Goal: Information Seeking & Learning: Find specific fact

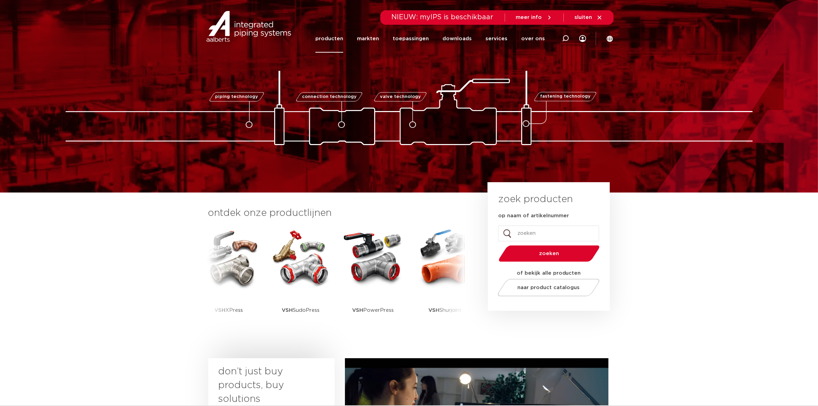
click at [343, 41] on link "producten" at bounding box center [329, 39] width 28 height 28
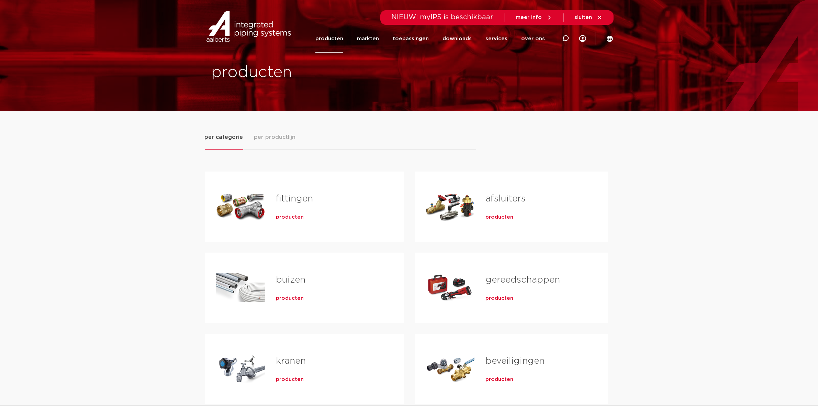
click at [290, 200] on link "fittingen" at bounding box center [294, 198] width 37 height 9
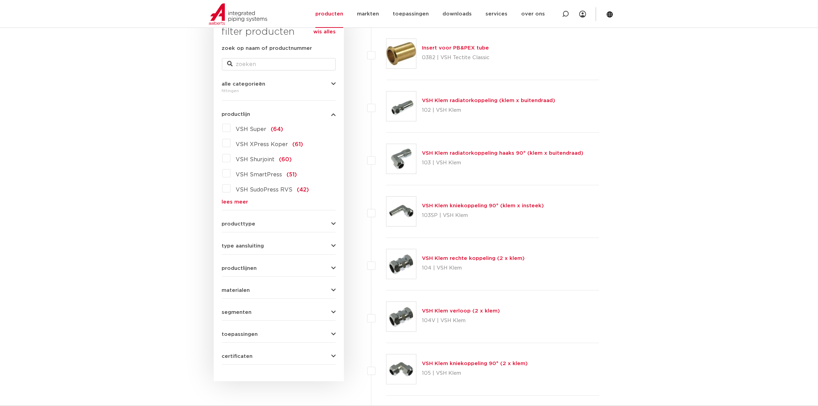
scroll to position [129, 0]
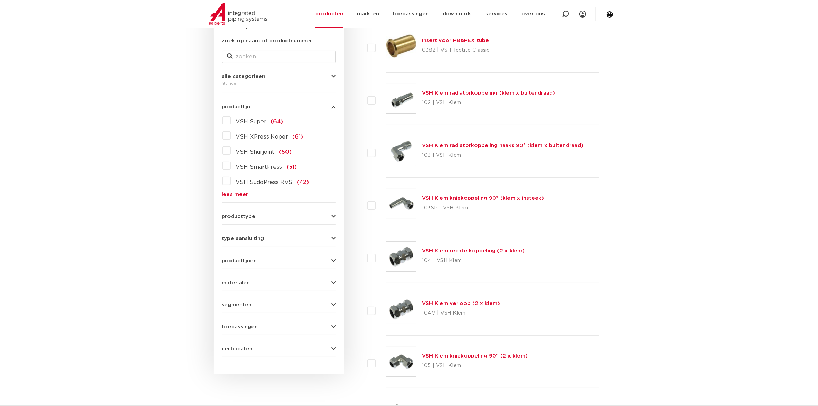
click at [231, 119] on label "VSH Super (64)" at bounding box center [257, 120] width 53 height 11
click at [0, 0] on input "VSH Super (64)" at bounding box center [0, 0] width 0 height 0
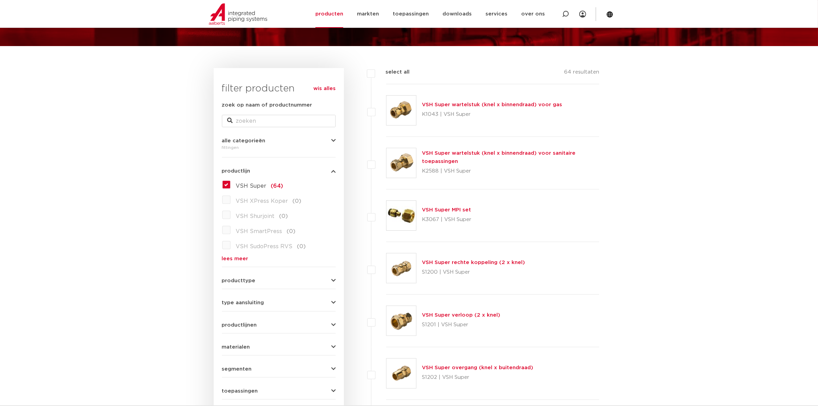
scroll to position [43, 0]
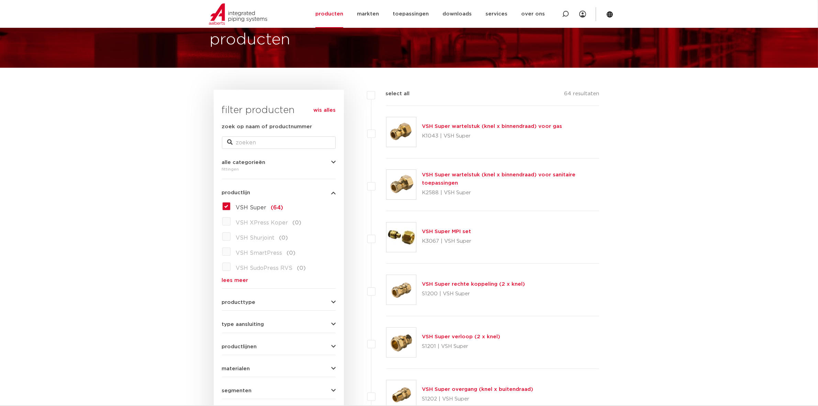
click at [480, 284] on link "VSH Super rechte koppeling (2 x knel)" at bounding box center [473, 283] width 103 height 5
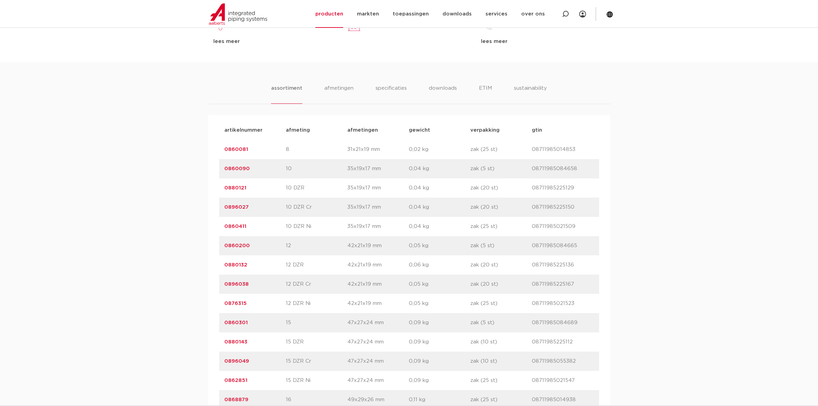
scroll to position [258, 0]
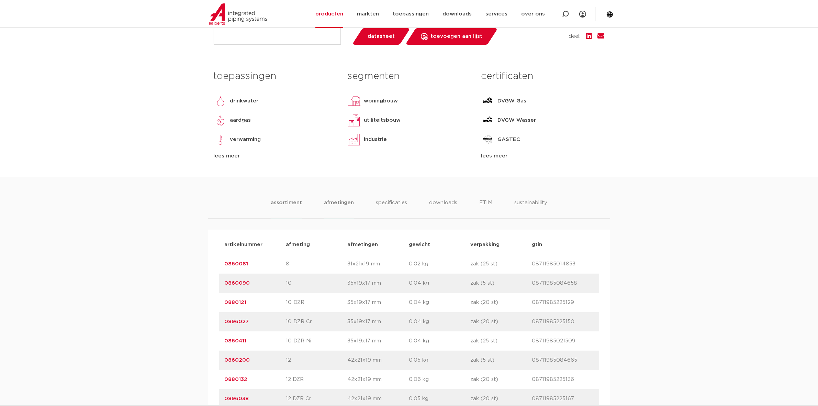
click at [340, 200] on li "afmetingen" at bounding box center [339, 209] width 30 height 20
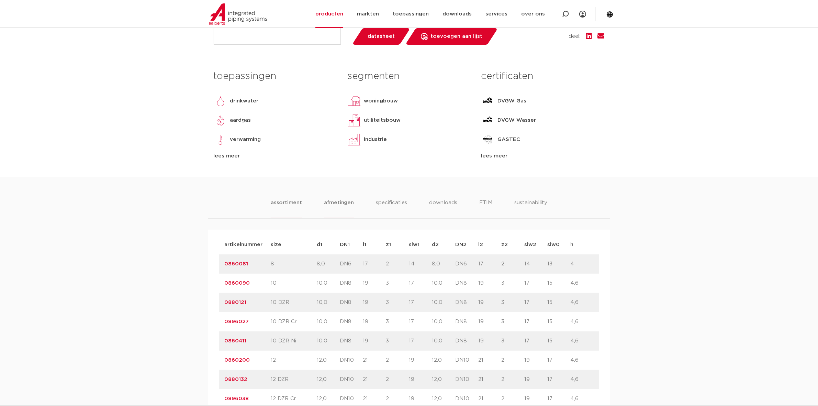
click at [281, 201] on li "assortiment" at bounding box center [286, 209] width 31 height 20
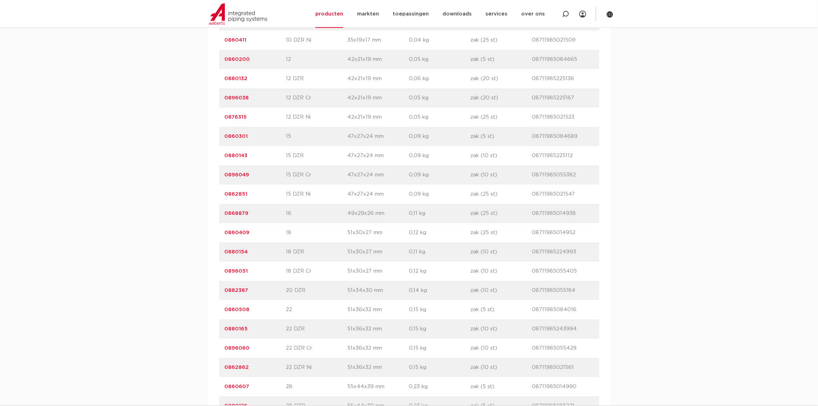
scroll to position [516, 0]
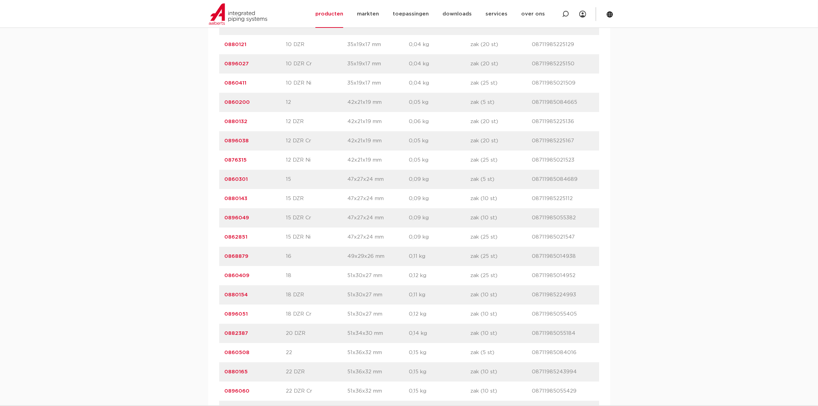
click at [231, 182] on link "0860301" at bounding box center [236, 179] width 23 height 5
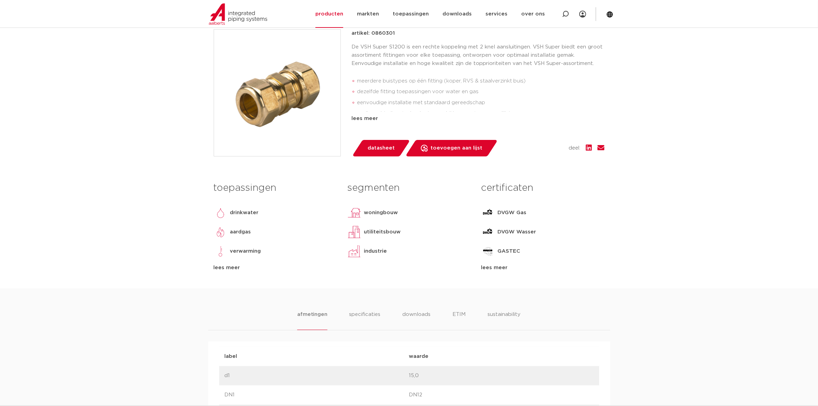
scroll to position [129, 0]
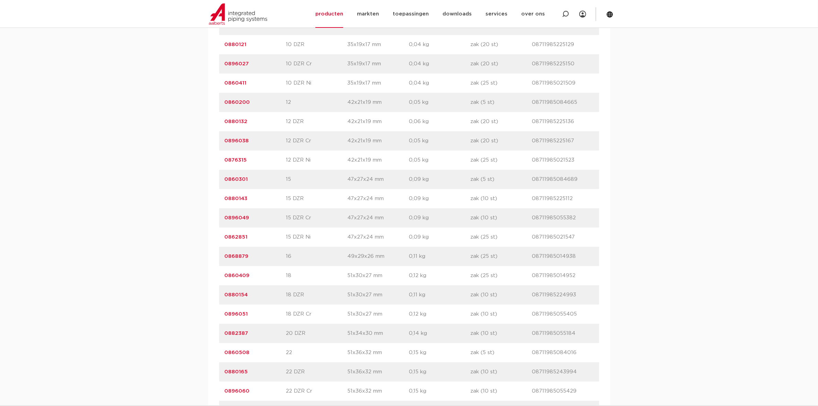
scroll to position [516, 0]
click at [236, 217] on link "0896049" at bounding box center [237, 217] width 25 height 5
click at [237, 197] on link "0880143" at bounding box center [236, 198] width 23 height 5
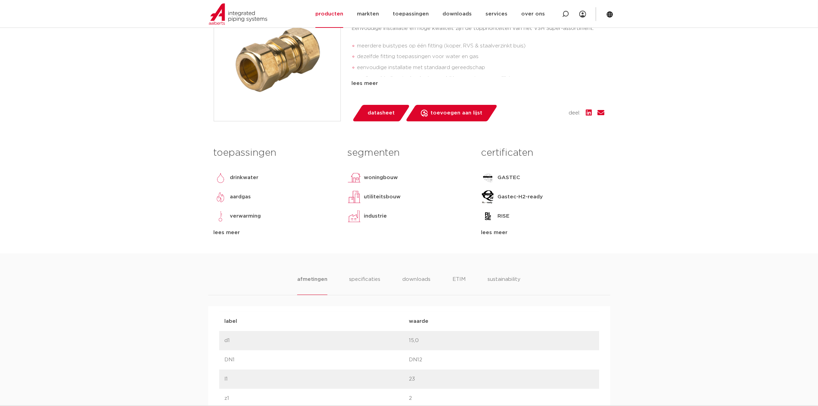
scroll to position [301, 0]
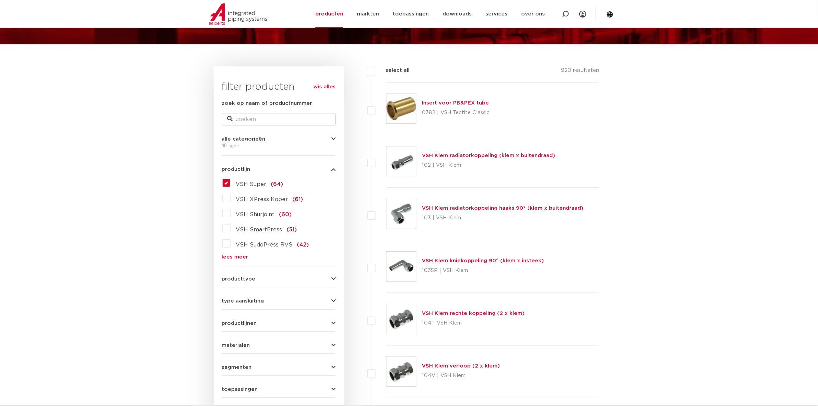
scroll to position [86, 0]
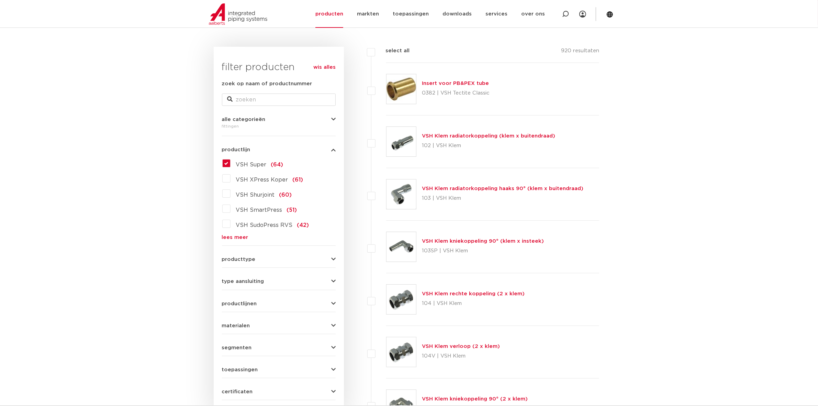
click at [231, 166] on label "VSH Super (64)" at bounding box center [257, 163] width 53 height 11
click at [0, 0] on input "VSH Super (64)" at bounding box center [0, 0] width 0 height 0
click at [231, 164] on label "VSH Super (64)" at bounding box center [257, 163] width 53 height 11
click at [0, 0] on input "VSH Super (64)" at bounding box center [0, 0] width 0 height 0
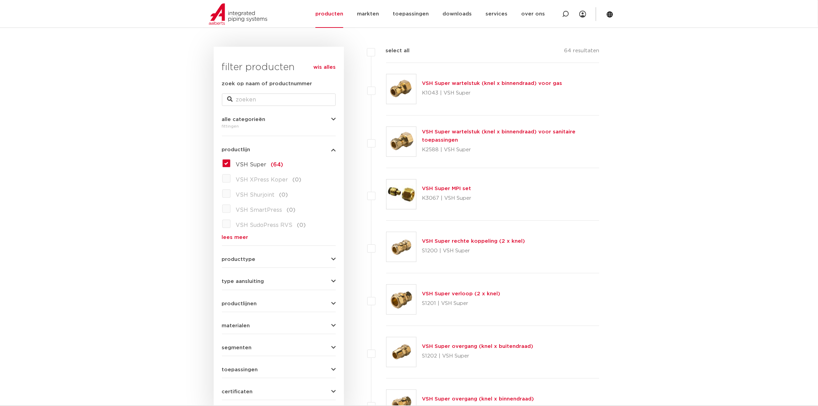
scroll to position [86, 0]
click at [452, 244] on link "VSH Super rechte koppeling (2 x knel)" at bounding box center [473, 241] width 103 height 5
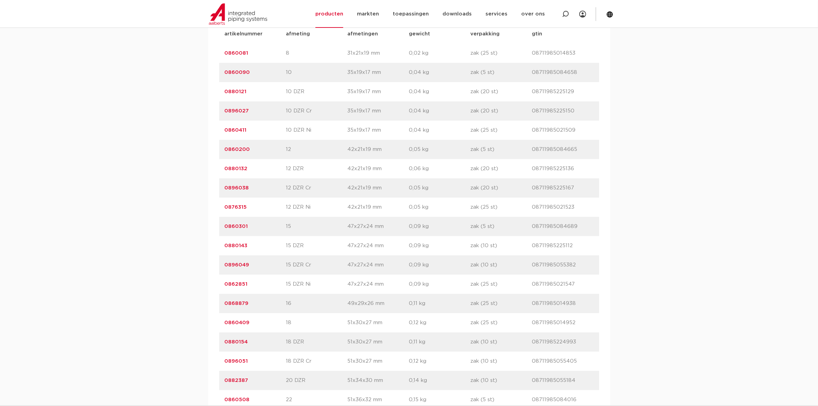
scroll to position [473, 0]
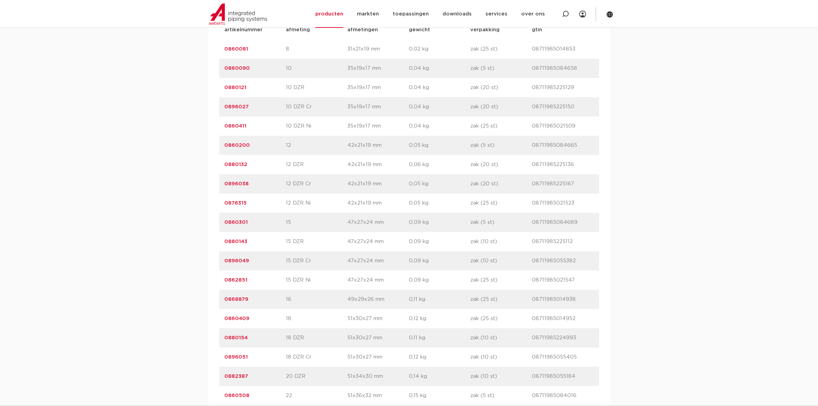
drag, startPoint x: 254, startPoint y: 224, endPoint x: 217, endPoint y: 225, distance: 36.5
click at [217, 225] on div "artikelnummer afmeting afmetingen gewicht verpakking gtin artikelnummer 0860081…" at bounding box center [409, 328] width 402 height 627
copy link "0860301"
click at [241, 224] on link "0860301" at bounding box center [236, 222] width 23 height 5
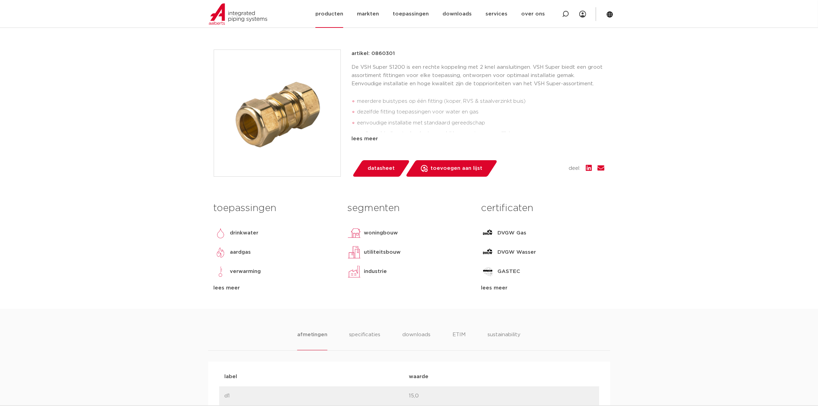
scroll to position [43, 0]
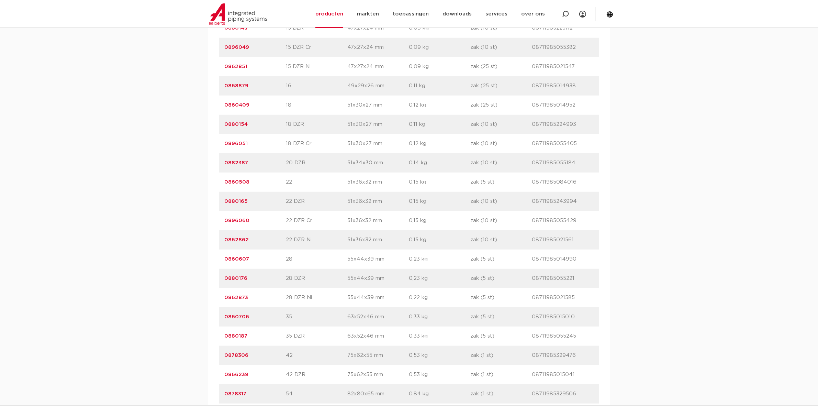
scroll to position [687, 0]
drag, startPoint x: 245, startPoint y: 181, endPoint x: 224, endPoint y: 181, distance: 21.0
click at [224, 181] on div "artikelnummer 0860508 afmeting 22 afmetingen 51x36x32 mm gewicht 0,15 kg verpak…" at bounding box center [409, 180] width 380 height 19
copy link "0860508"
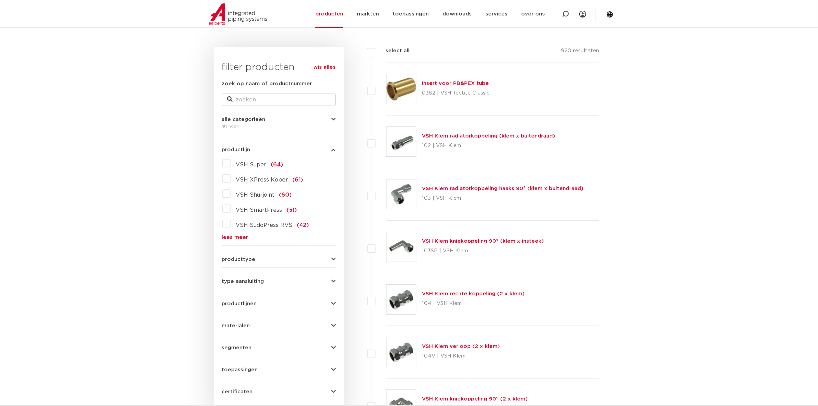
click at [231, 166] on label "VSH Super (64)" at bounding box center [257, 163] width 53 height 11
click at [0, 0] on input "VSH Super (64)" at bounding box center [0, 0] width 0 height 0
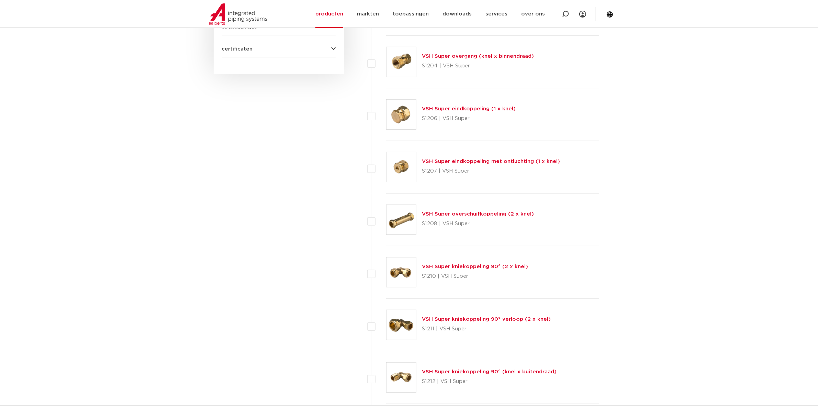
scroll to position [430, 0]
drag, startPoint x: 463, startPoint y: 258, endPoint x: 463, endPoint y: 263, distance: 4.5
drag, startPoint x: 463, startPoint y: 263, endPoint x: 449, endPoint y: 268, distance: 14.4
click at [449, 268] on link "VSH Super kniekoppeling 90° (2 x knel)" at bounding box center [475, 265] width 106 height 5
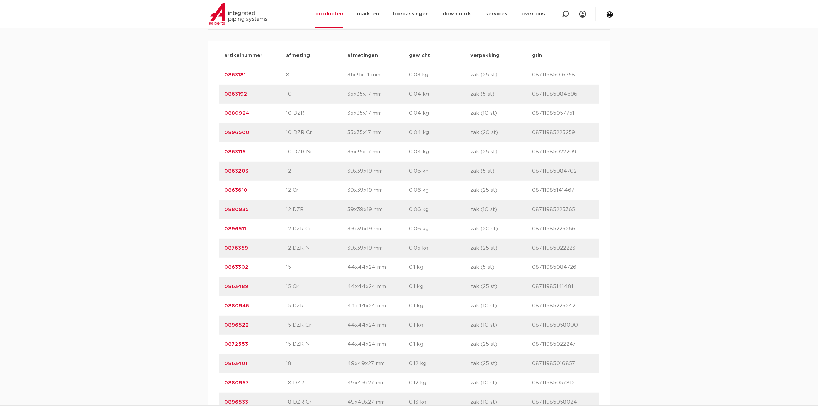
scroll to position [473, 0]
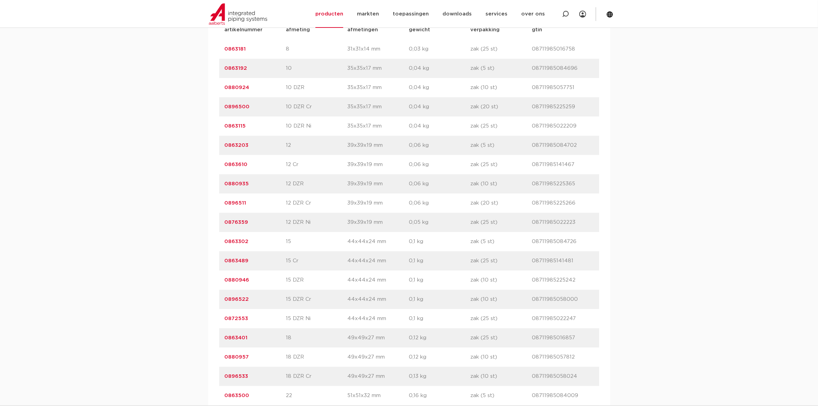
drag, startPoint x: 255, startPoint y: 242, endPoint x: 224, endPoint y: 243, distance: 30.9
click at [224, 243] on div "artikelnummer 0863302 afmeting 15 [GEOGRAPHIC_DATA] 44x44x24 mm gewicht 0,1 kg …" at bounding box center [409, 241] width 380 height 19
copy link "0863302"
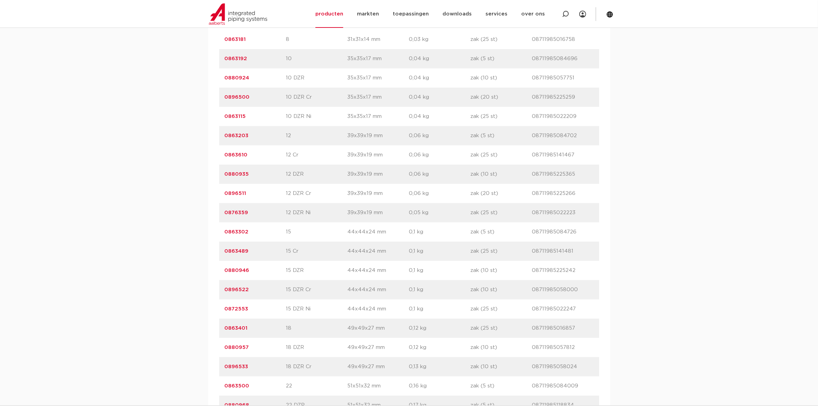
scroll to position [516, 0]
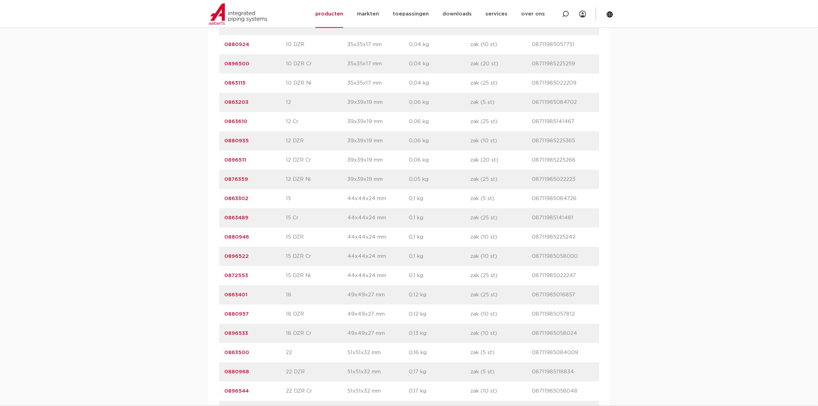
click at [240, 350] on link "0863500" at bounding box center [237, 352] width 25 height 5
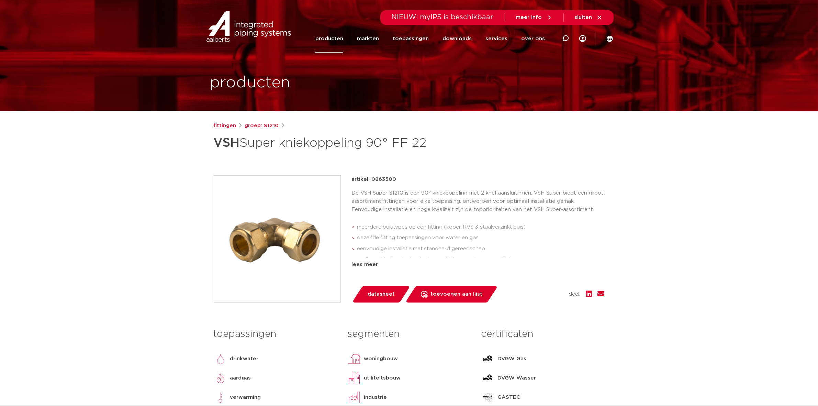
drag, startPoint x: 373, startPoint y: 180, endPoint x: 394, endPoint y: 179, distance: 21.0
click at [394, 179] on p "artikel: 0863500" at bounding box center [374, 179] width 45 height 8
copy p "0863500"
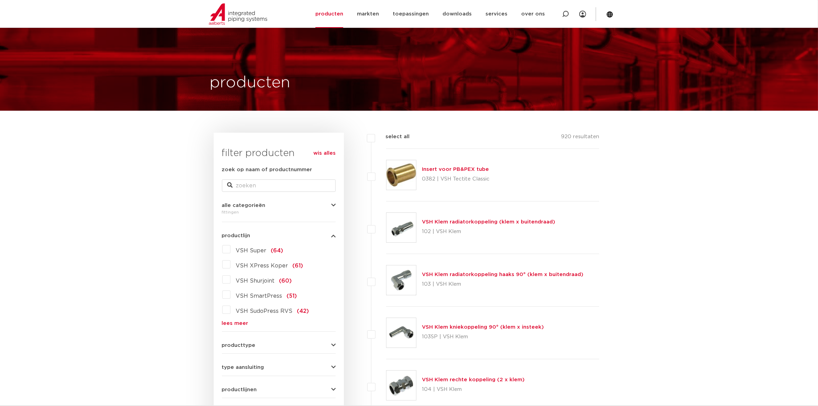
scroll to position [86, 0]
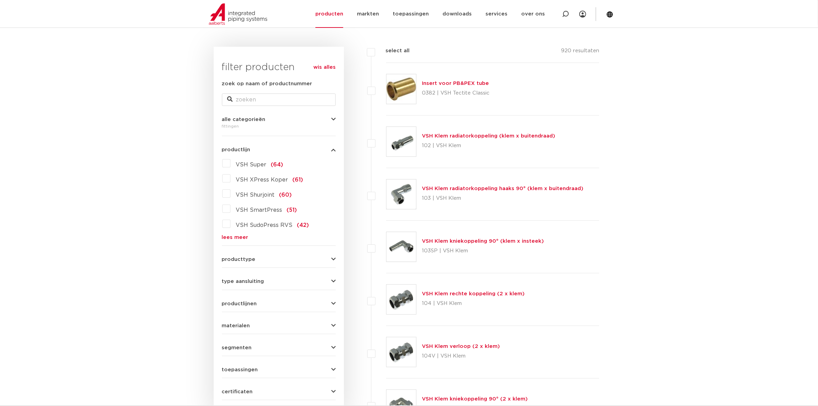
click at [235, 160] on label "VSH Super (64)" at bounding box center [257, 163] width 53 height 11
click at [0, 0] on input "VSH Super (64)" at bounding box center [0, 0] width 0 height 0
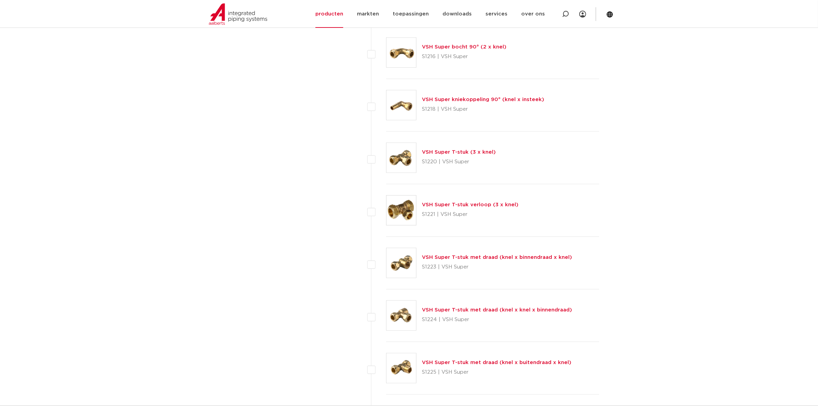
scroll to position [859, 0]
click at [438, 207] on link "VSH Super T-stuk verloop (3 x knel)" at bounding box center [470, 203] width 97 height 5
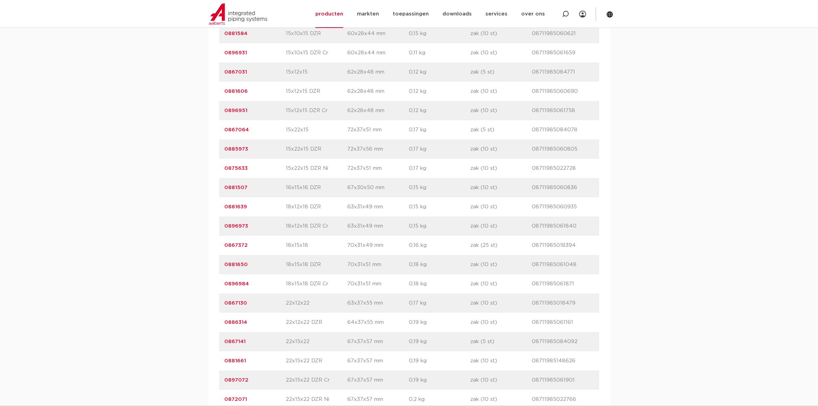
scroll to position [601, 0]
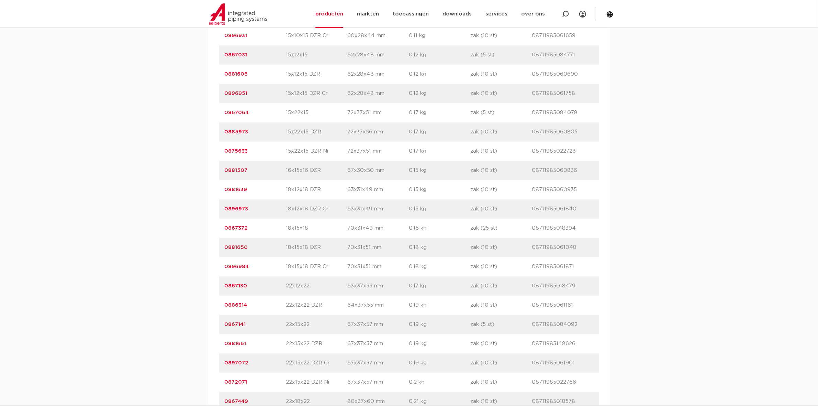
drag, startPoint x: 234, startPoint y: 326, endPoint x: 223, endPoint y: 326, distance: 11.3
click at [223, 326] on div "artikelnummer 0867141 afmeting 22x15x22 [GEOGRAPHIC_DATA] 67x37x57 mm gewicht 0…" at bounding box center [409, 324] width 380 height 19
copy link "0867141"
